Goal: Task Accomplishment & Management: Complete application form

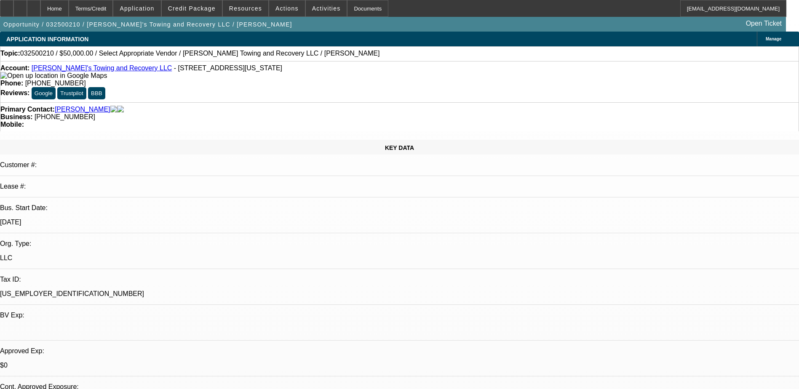
select select "0"
select select "2"
select select "0.1"
select select "1"
select select "2"
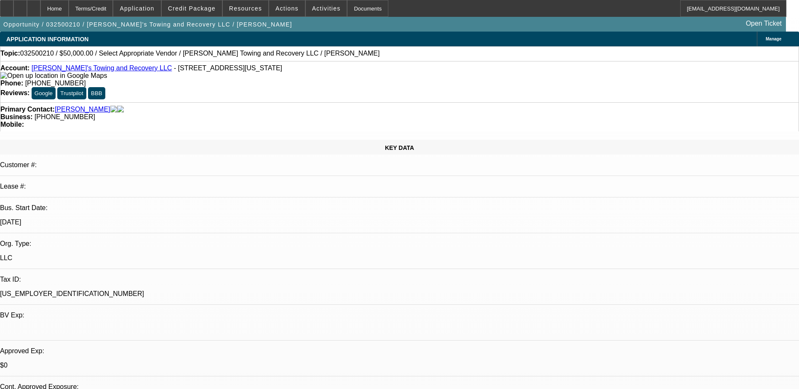
select select "4"
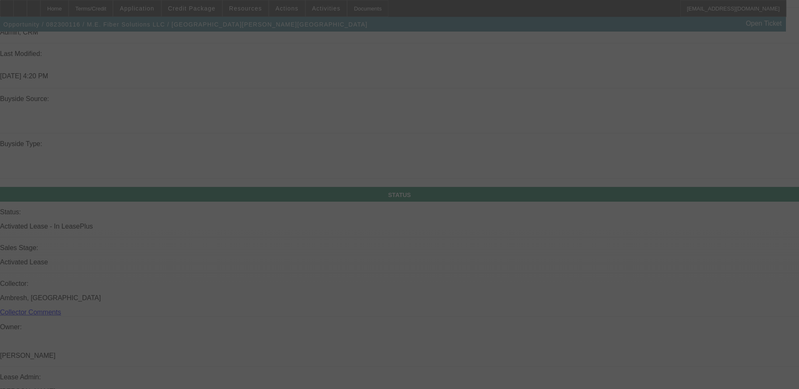
scroll to position [842, 0]
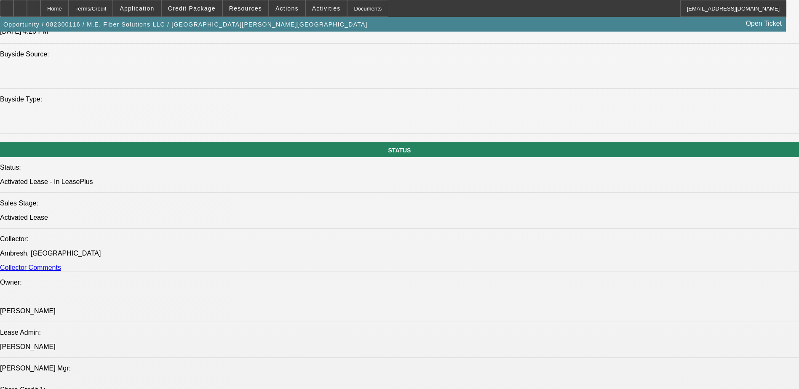
select select "0"
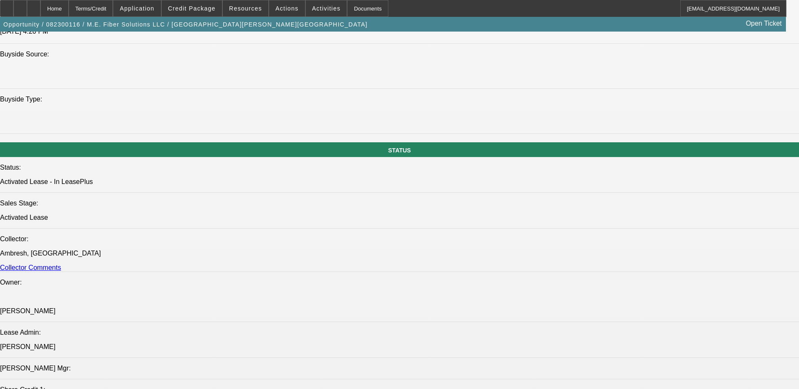
select select "0"
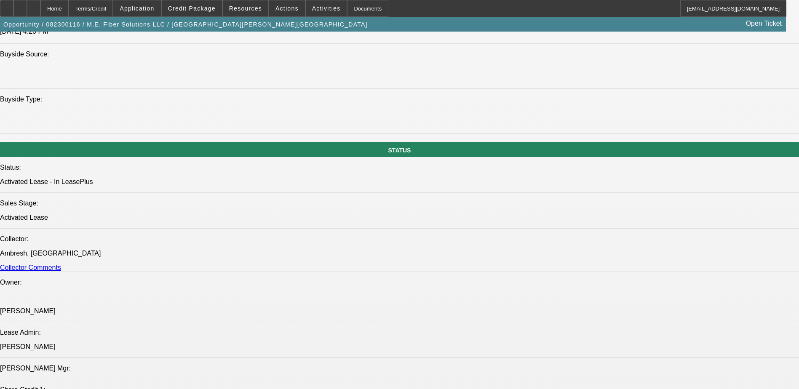
select select "0"
select select "1"
select select "6"
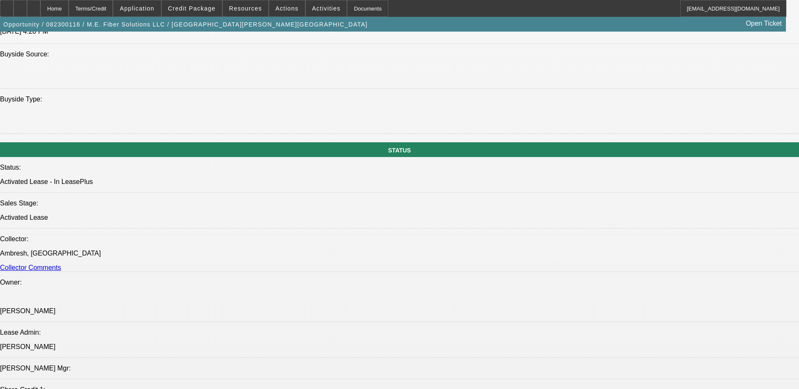
select select "1"
select select "6"
select select "1"
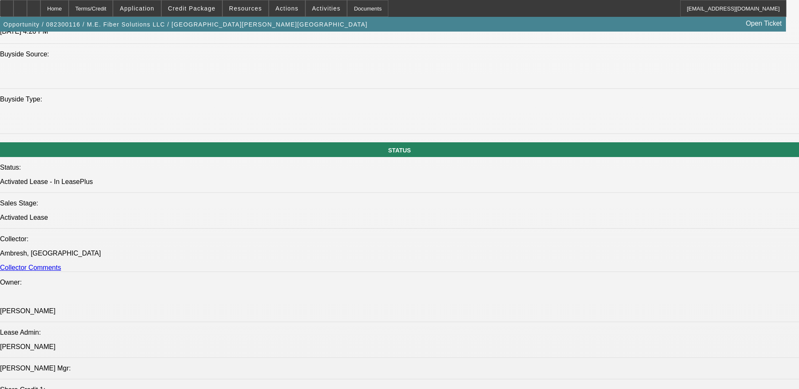
select select "6"
select select "1"
select select "6"
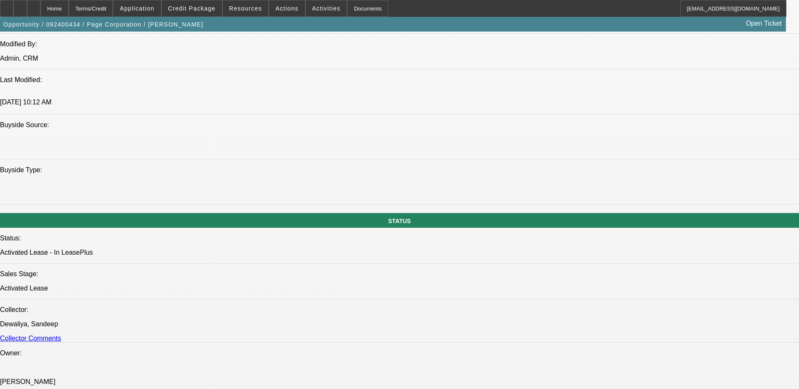
select select "0.1"
select select "0"
select select "0.1"
select select "0"
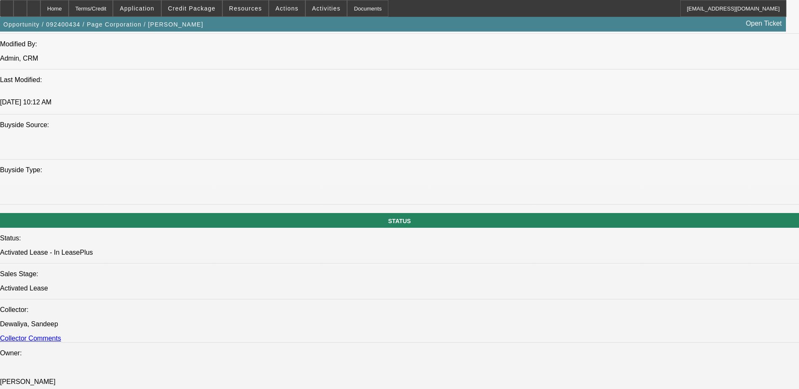
select select "0"
select select "0.1"
select select "0"
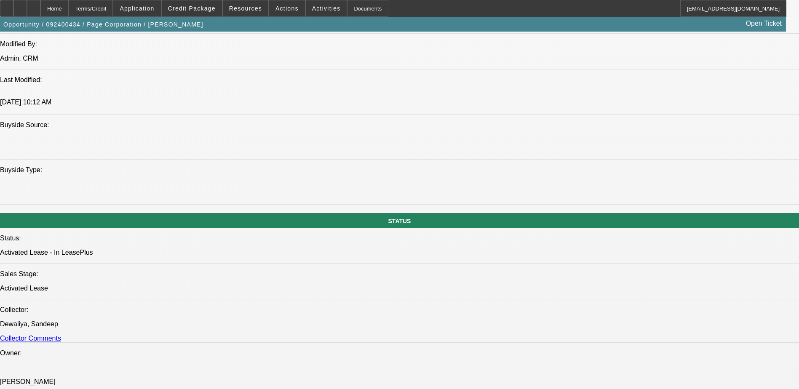
select select "0"
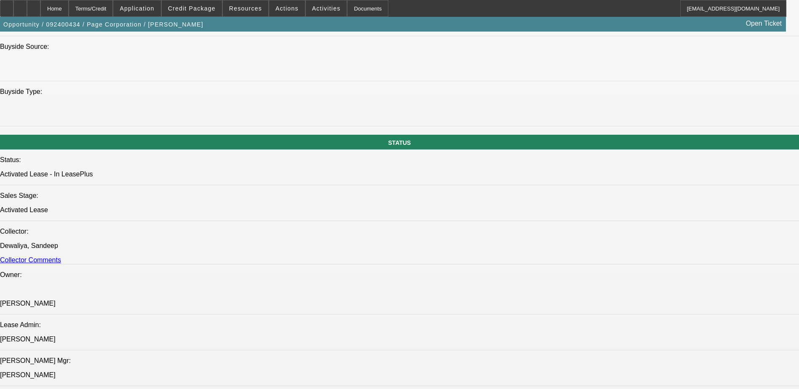
select select "1"
select select "2"
select select "6"
select select "1"
select select "2"
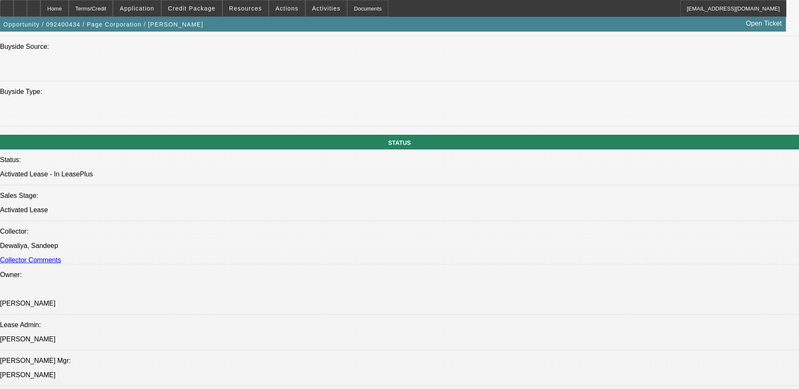
select select "6"
select select "1"
select select "2"
select select "6"
select select "1"
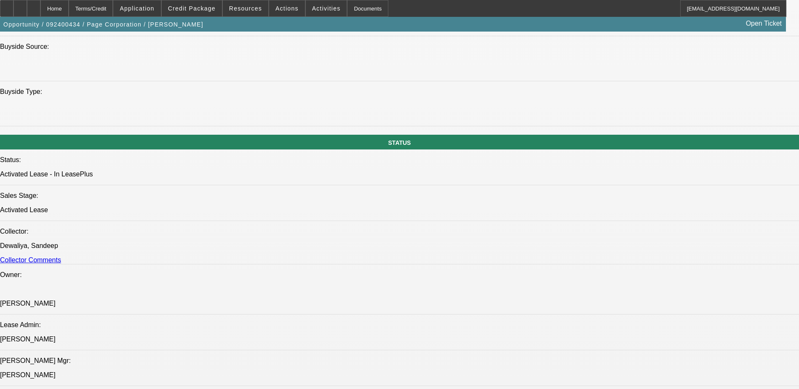
select select "3"
select select "6"
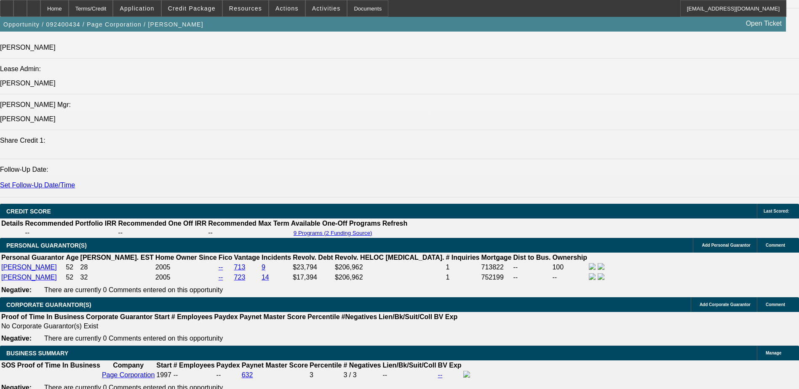
scroll to position [975, 0]
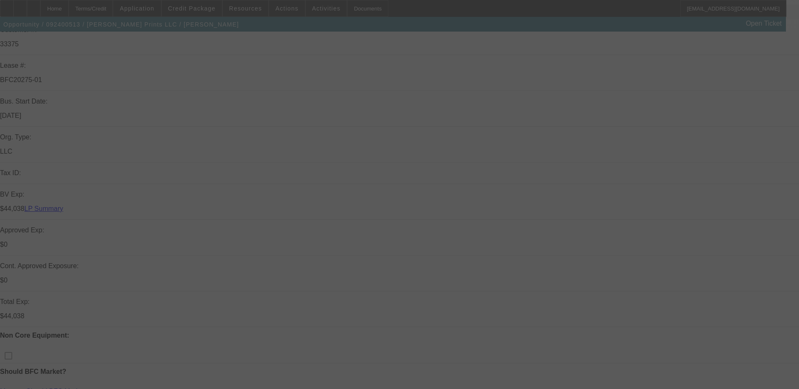
scroll to position [211, 0]
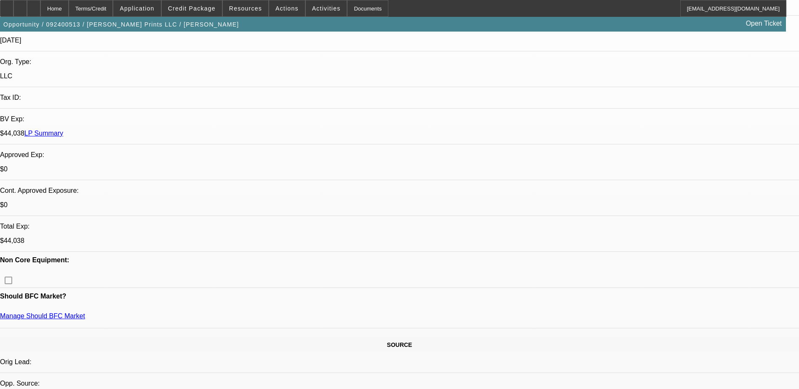
select select "0"
select select "2"
select select "0"
select select "2"
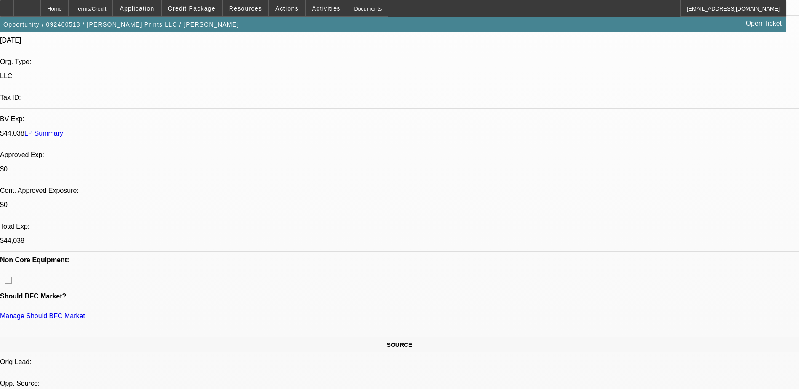
select select "0"
select select "2"
select select "0"
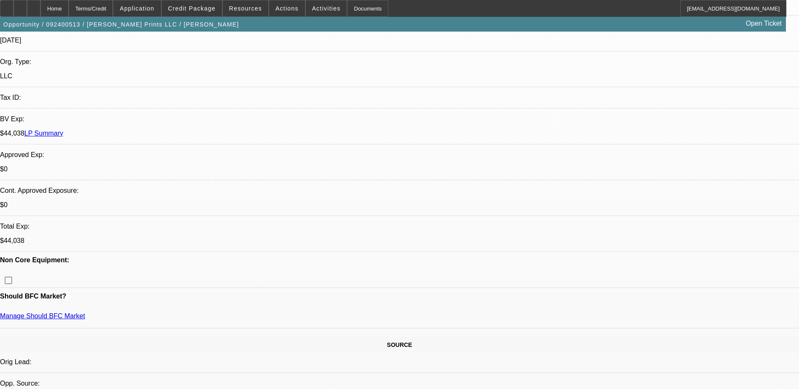
select select "2"
select select "0"
select select "1"
select select "2"
select select "6"
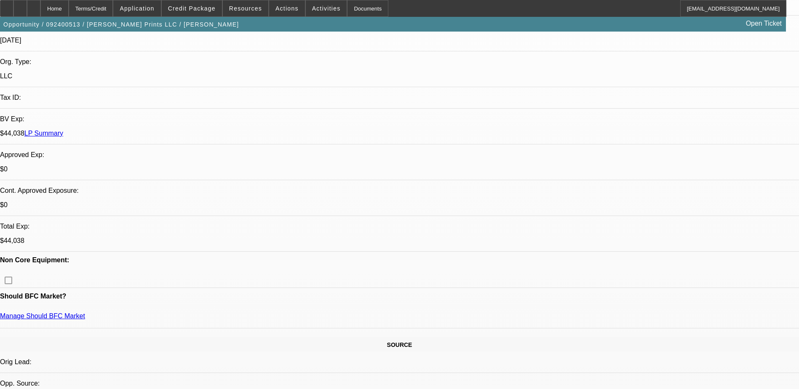
select select "1"
select select "2"
select select "6"
select select "1"
select select "2"
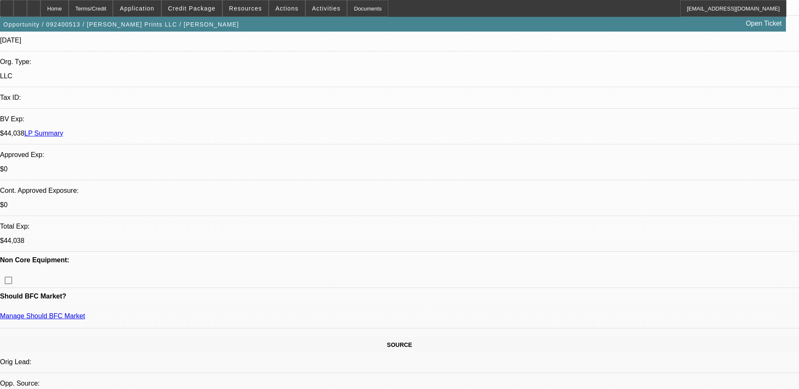
select select "6"
select select "1"
select select "2"
select select "6"
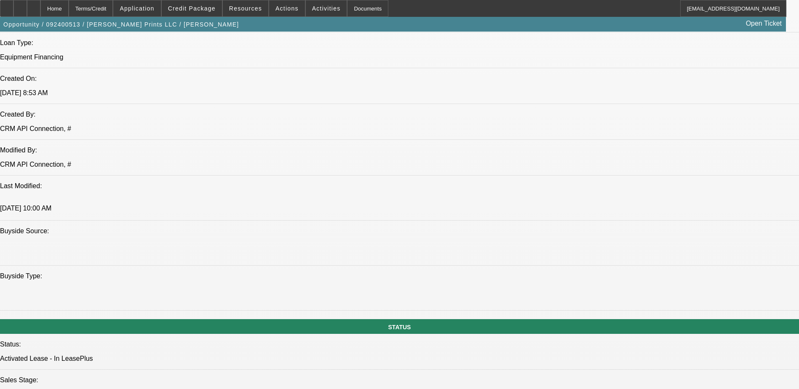
scroll to position [649, 0]
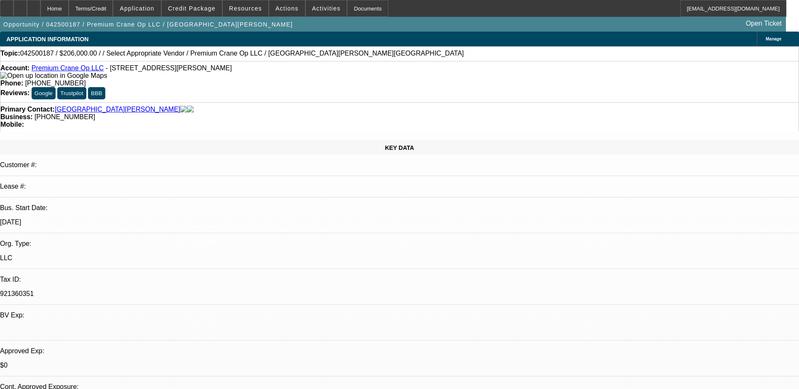
select select "0"
select select "2"
select select "0.1"
select select "4"
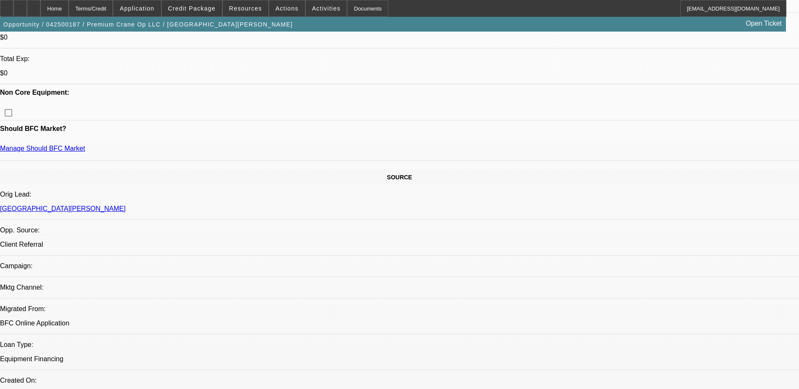
scroll to position [463, 0]
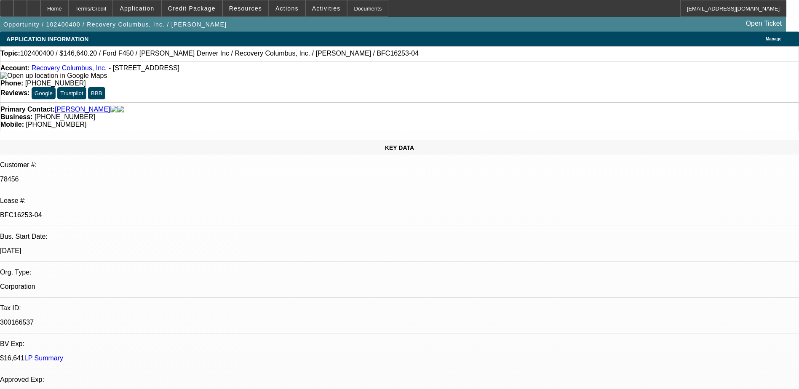
select select "0"
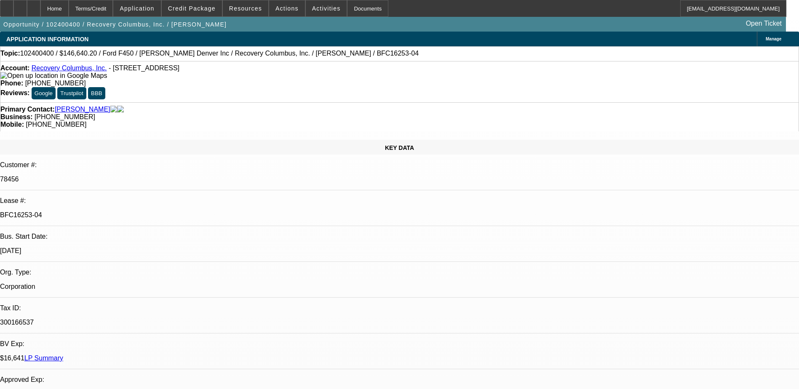
select select "0"
select select "2"
select select "0"
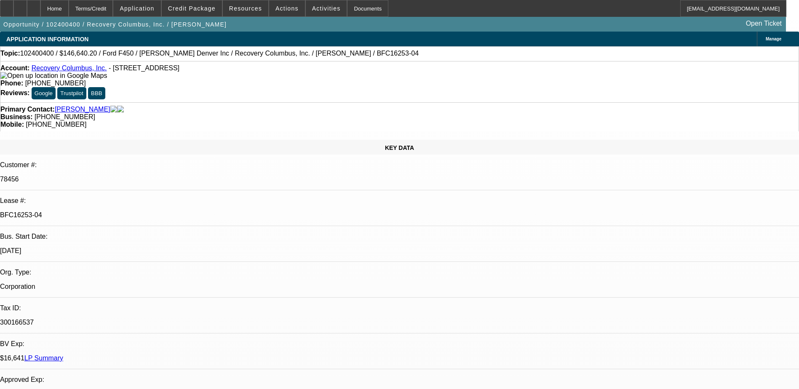
select select "2"
select select "0"
select select "1"
select select "6"
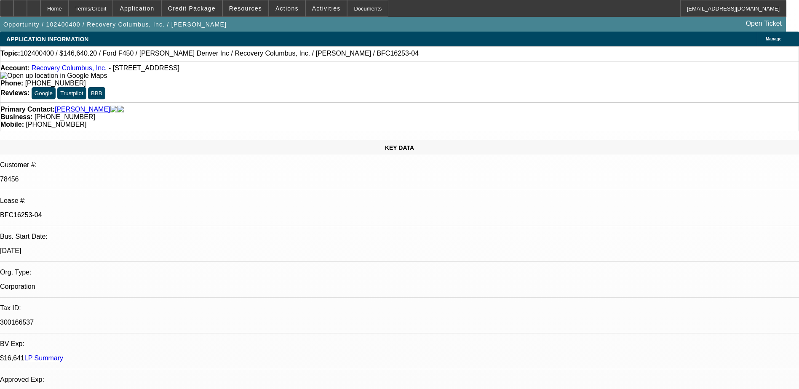
select select "1"
select select "6"
select select "1"
select select "2"
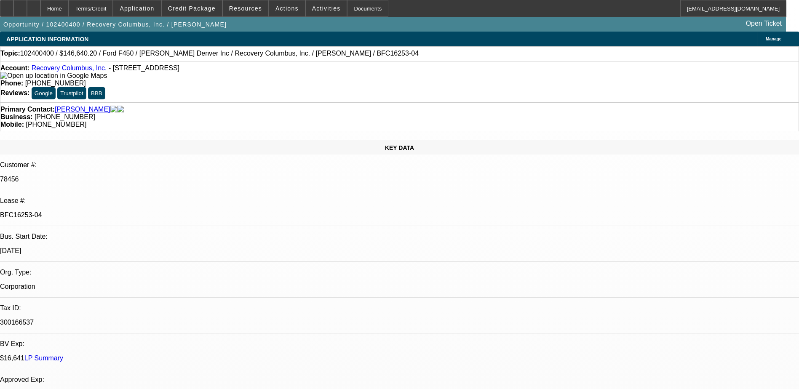
select select "4"
select select "1"
select select "2"
select select "17"
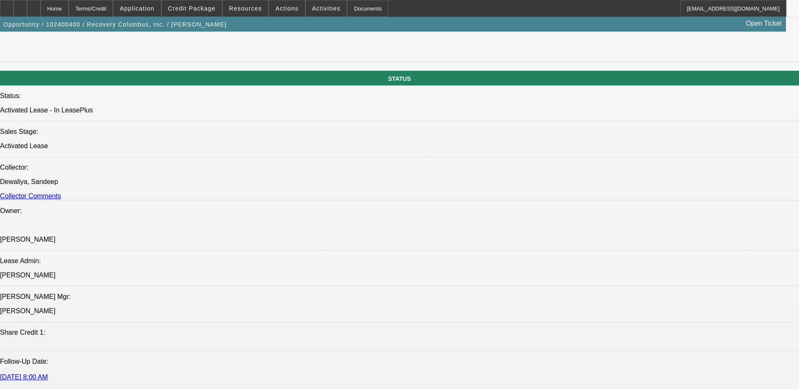
scroll to position [884, 0]
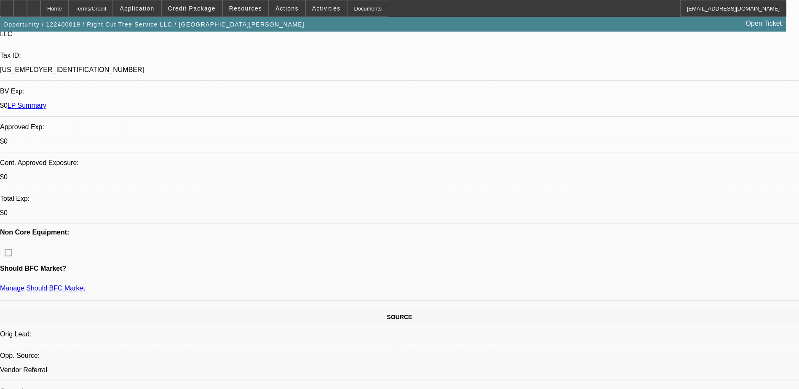
select select "0"
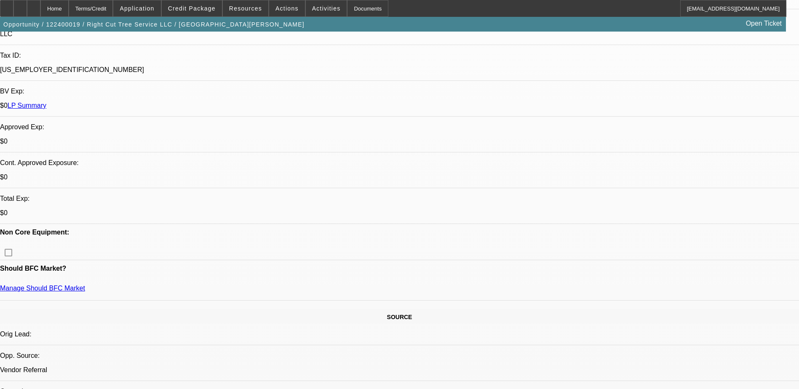
select select "0"
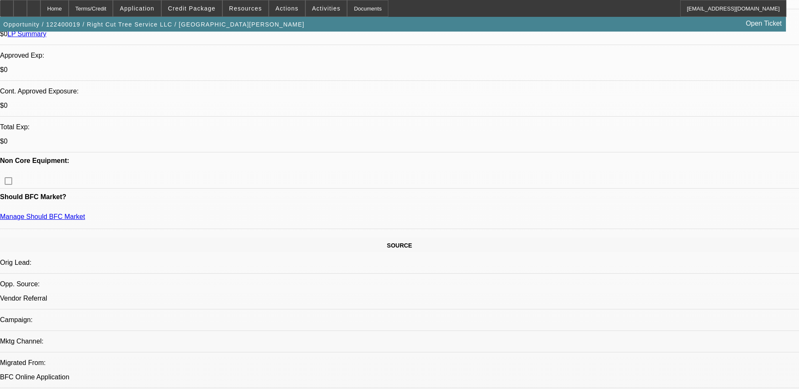
select select "1"
select select "2"
select select "6"
select select "1"
select select "2"
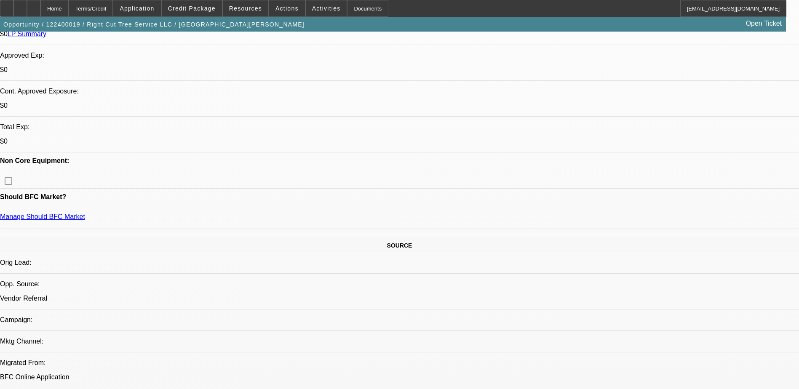
select select "6"
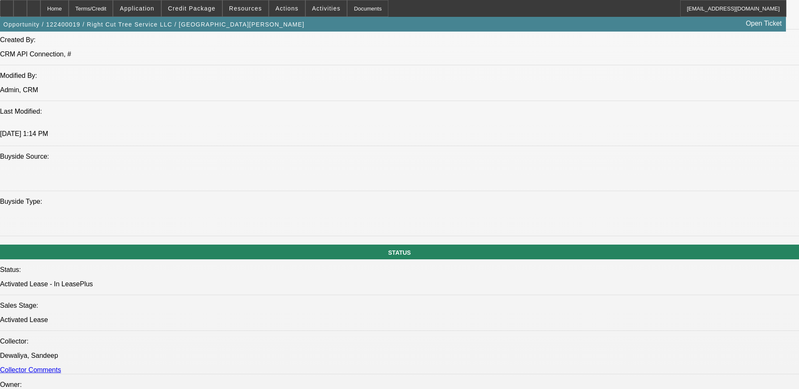
scroll to position [758, 0]
